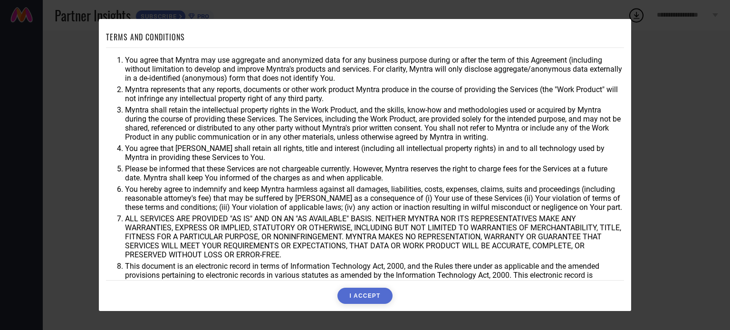
click at [56, 32] on div "TERMS AND CONDITIONS You agree that Myntra may use aggregate and anonymized dat…" at bounding box center [365, 165] width 730 height 330
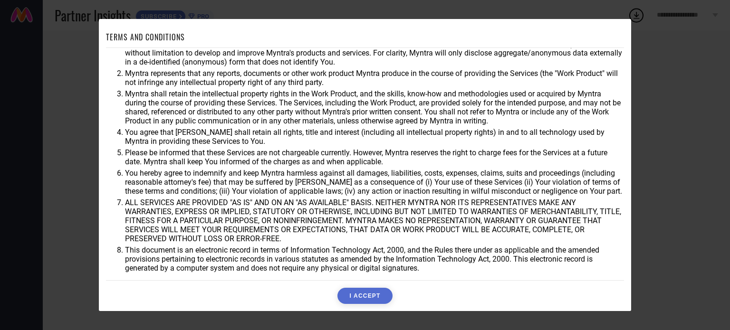
drag, startPoint x: 616, startPoint y: 199, endPoint x: 625, endPoint y: 254, distance: 55.8
click at [625, 254] on div "TERMS AND CONDITIONS You agree that Myntra may use aggregate and anonymized dat…" at bounding box center [365, 165] width 533 height 292
click at [363, 295] on button "I ACCEPT" at bounding box center [365, 296] width 55 height 16
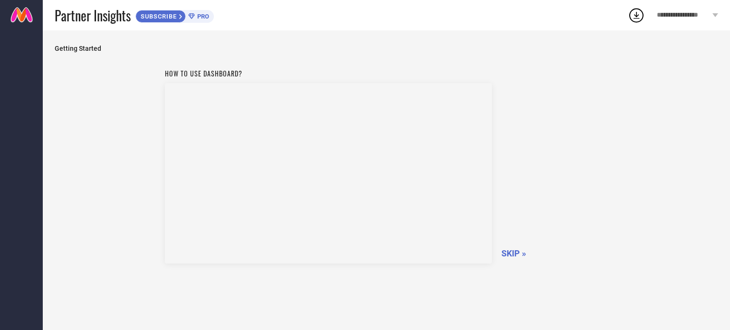
click at [518, 244] on div "How to use dashboard? SKIP »" at bounding box center [387, 165] width 444 height 202
click at [517, 248] on div "How to use dashboard? SKIP »" at bounding box center [387, 165] width 444 height 202
click at [516, 258] on span "SKIP »" at bounding box center [514, 254] width 25 height 10
click at [516, 258] on span "SKIPPING..." at bounding box center [525, 254] width 46 height 10
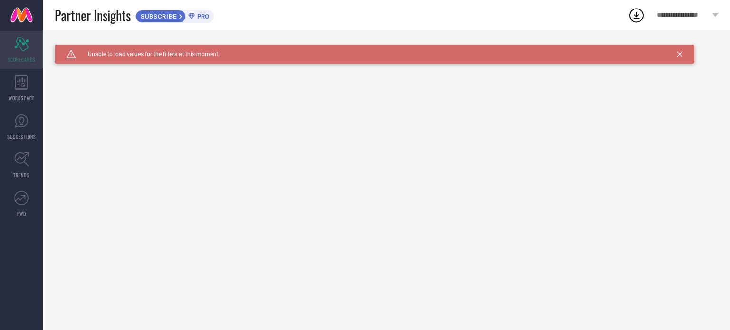
click at [18, 40] on icon "Scorecard" at bounding box center [21, 44] width 15 height 14
click at [19, 78] on icon at bounding box center [21, 83] width 13 height 14
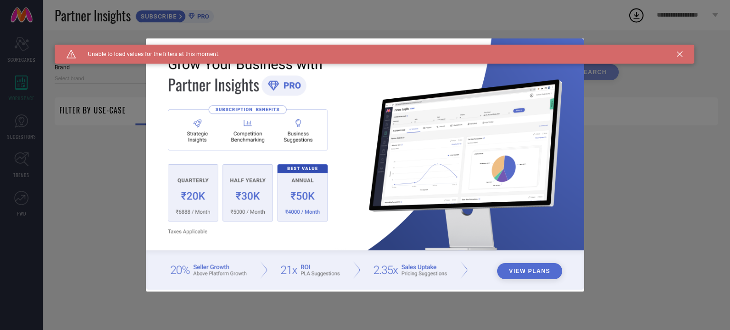
type input "1 STOP FASHION"
type input "All"
click at [17, 44] on div "View Plans" at bounding box center [365, 165] width 730 height 330
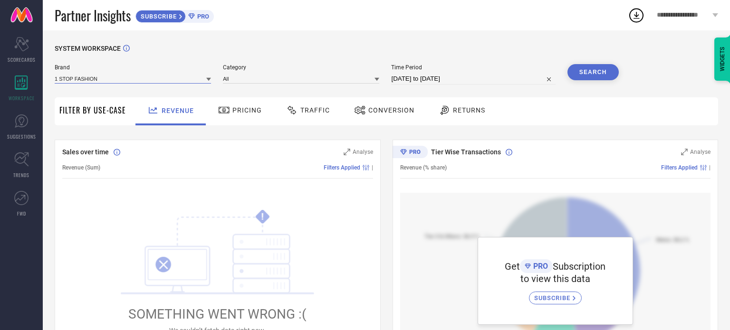
click at [120, 75] on input at bounding box center [133, 79] width 156 height 10
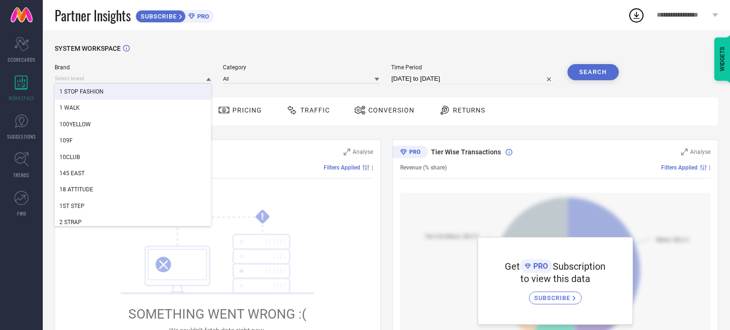
click at [226, 48] on div "SYSTEM WORKSPACE" at bounding box center [387, 54] width 664 height 19
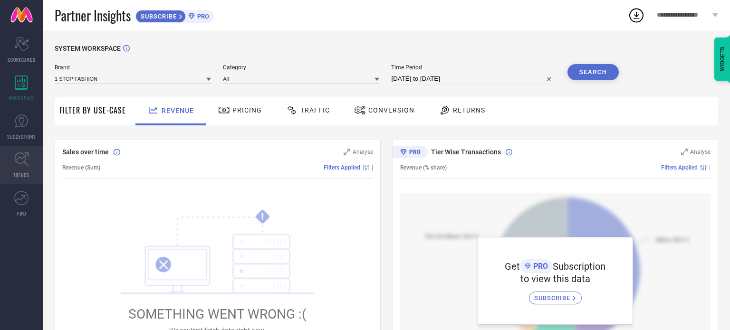
click at [22, 165] on icon at bounding box center [21, 159] width 15 height 15
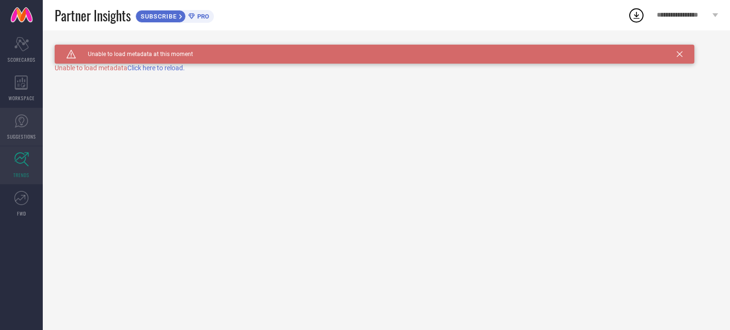
click at [20, 117] on icon at bounding box center [22, 121] width 6 height 9
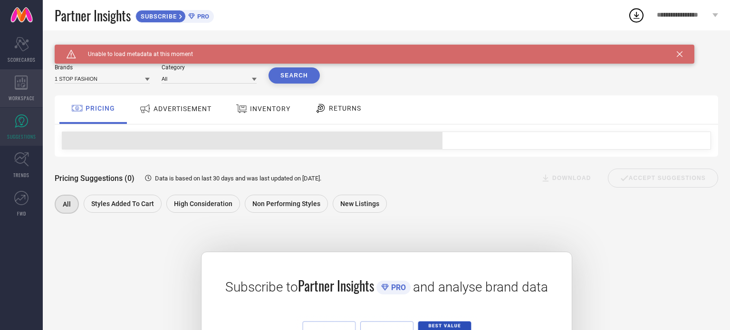
click at [23, 90] on div "WORKSPACE" at bounding box center [21, 88] width 43 height 38
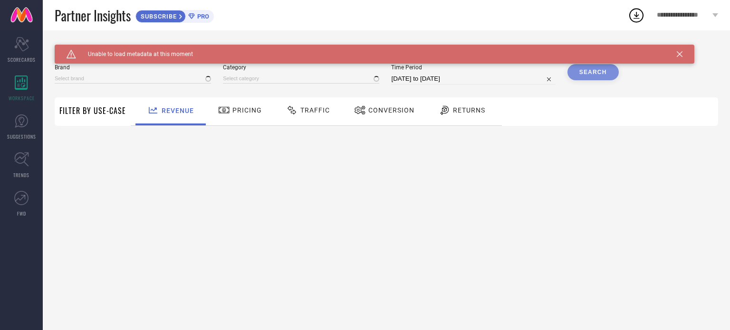
type input "1 STOP FASHION"
type input "All"
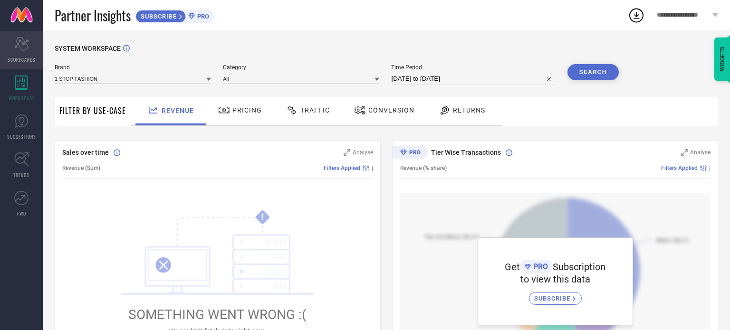
click at [24, 48] on icon "Scorecard" at bounding box center [21, 44] width 15 height 14
